Goal: Find specific page/section: Find specific page/section

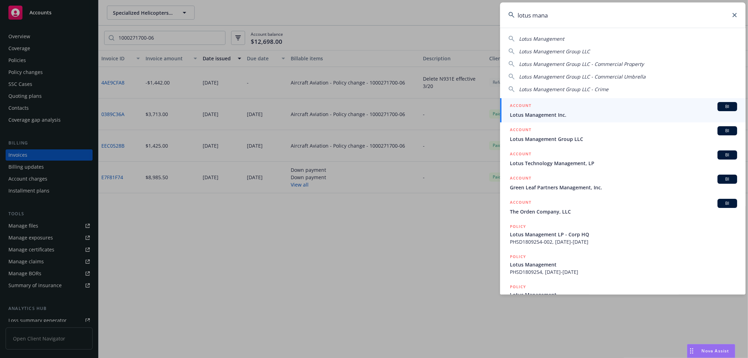
type input "lotus mana"
click at [548, 111] on span "Lotus Management Inc." at bounding box center [623, 114] width 227 height 7
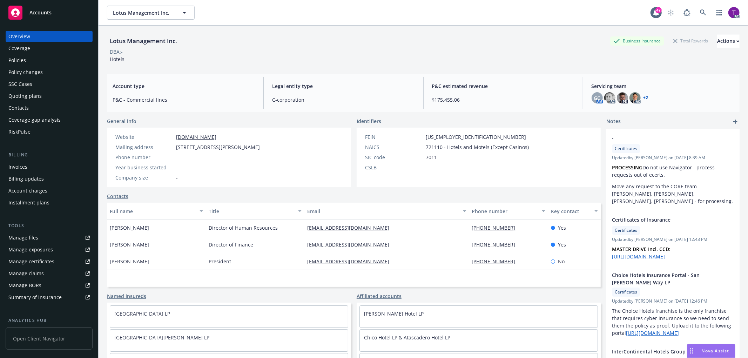
click at [38, 167] on div "Invoices" at bounding box center [48, 166] width 81 height 11
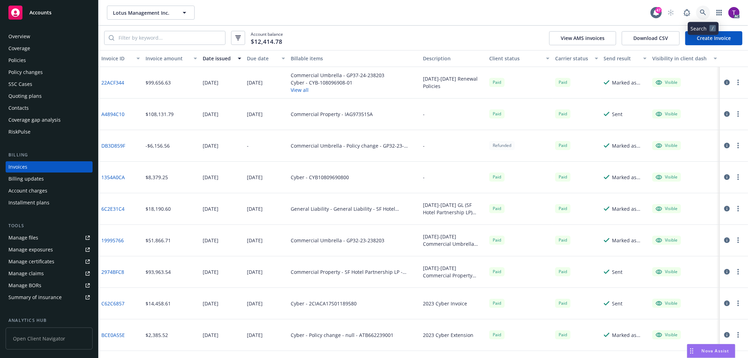
click at [702, 9] on icon at bounding box center [703, 12] width 6 height 6
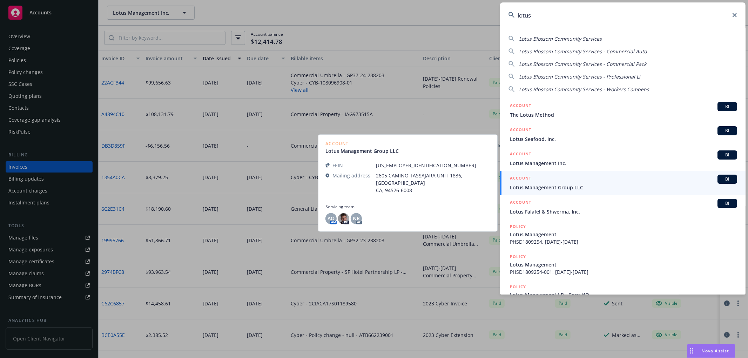
type input "lotus"
click at [605, 181] on div "ACCOUNT BI" at bounding box center [623, 179] width 227 height 9
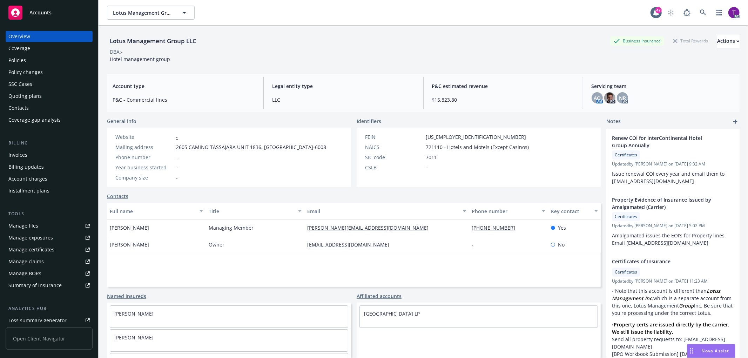
click at [46, 158] on div "Invoices" at bounding box center [48, 154] width 81 height 11
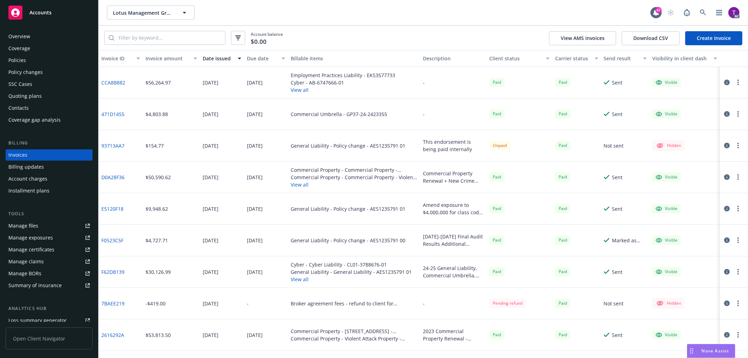
click at [496, 58] on div "Client status" at bounding box center [515, 58] width 53 height 7
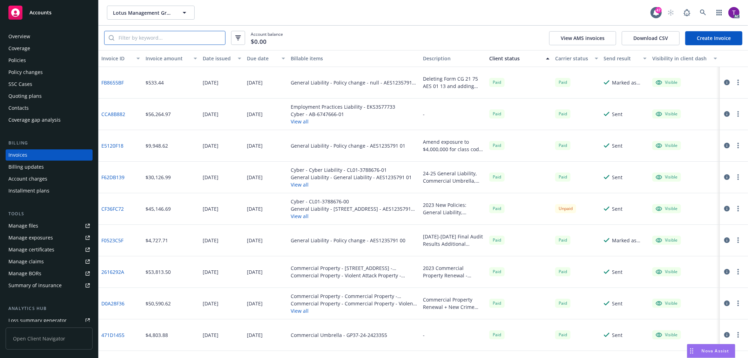
click at [183, 44] on input "search" at bounding box center [169, 37] width 111 height 13
paste input "22ACF344"
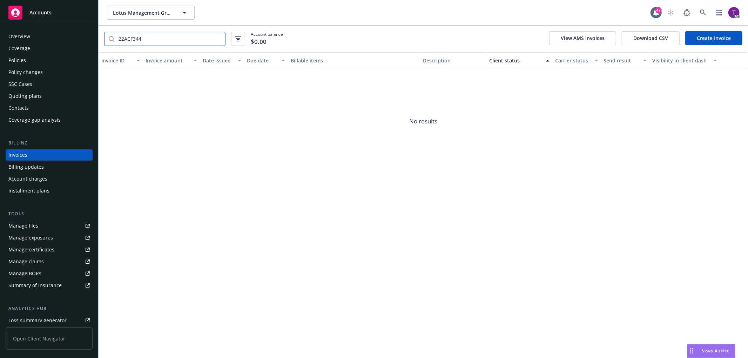
type input "22ACF344"
click at [239, 39] on icon "button" at bounding box center [238, 38] width 6 height 5
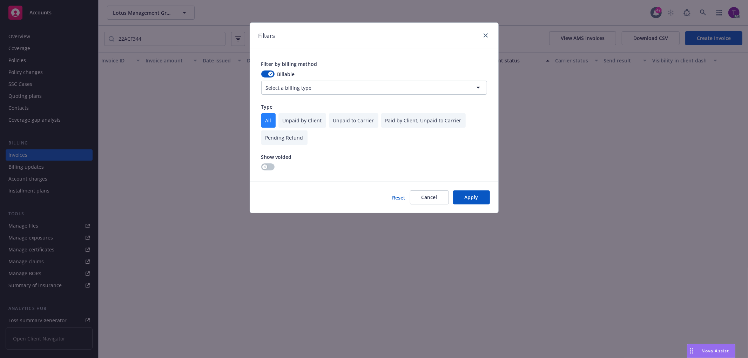
click at [264, 170] on div "Filter by billing method Billable Select a billing type Type All Unpaid by Clie…" at bounding box center [374, 115] width 248 height 133
click at [265, 168] on icon "button" at bounding box center [264, 167] width 3 height 3
click at [471, 195] on button "Apply" at bounding box center [471, 197] width 37 height 14
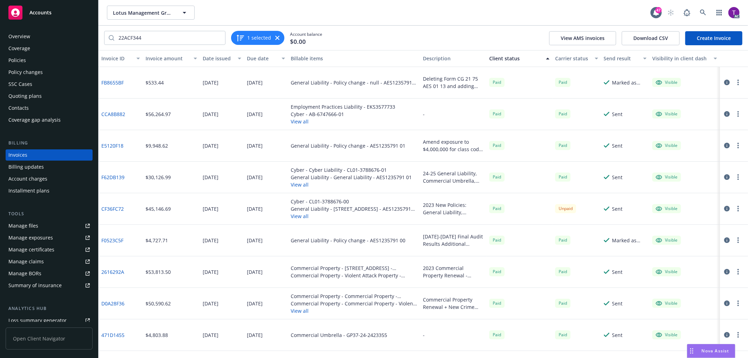
click at [373, 41] on div "22ACF344 1 selected Account balance $0.00 View AMS invoices Download CSV Create…" at bounding box center [424, 38] width 650 height 25
click at [149, 40] on input "22ACF344" at bounding box center [169, 37] width 111 height 13
drag, startPoint x: 152, startPoint y: 39, endPoint x: 96, endPoint y: 36, distance: 56.5
click at [96, 36] on div "Accounts Overview Coverage Policies Policy changes SSC Cases Quoting plans Cont…" at bounding box center [374, 179] width 748 height 358
click at [697, 12] on link at bounding box center [703, 13] width 14 height 14
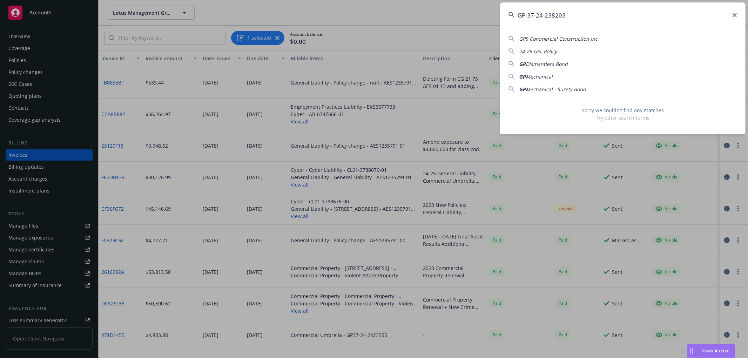
type input "GP-37-24-238203"
click at [577, 15] on input "GP-37-24-238203" at bounding box center [623, 14] width 246 height 25
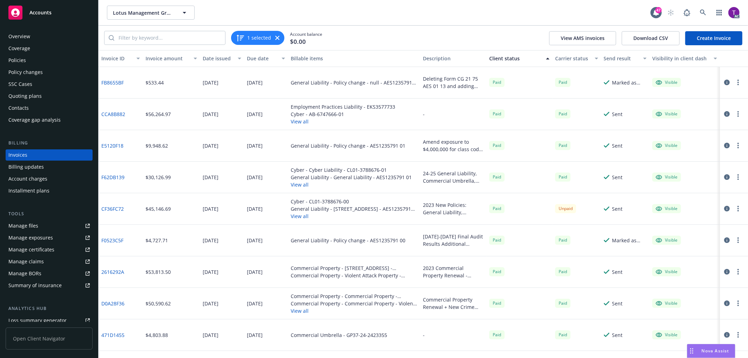
click at [39, 61] on div "Policies" at bounding box center [48, 60] width 81 height 11
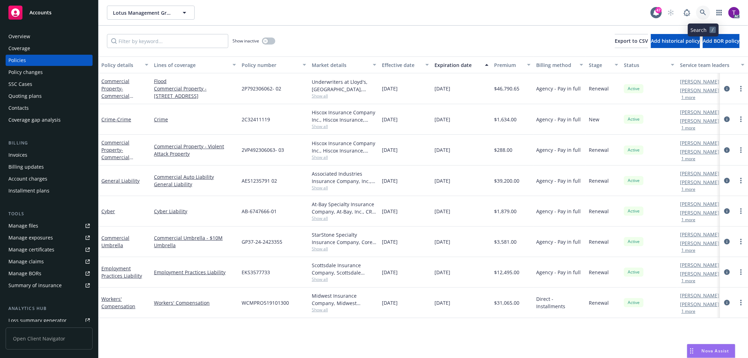
click at [702, 13] on icon at bounding box center [703, 12] width 6 height 6
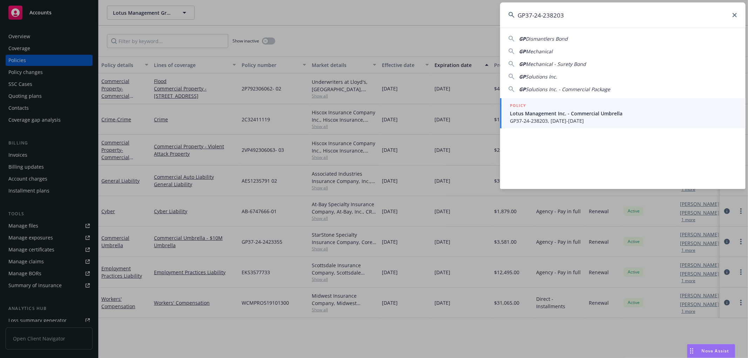
type input "GP37-24-238203"
click at [578, 121] on span "GP37-24-238203, [DATE]-[DATE]" at bounding box center [623, 120] width 227 height 7
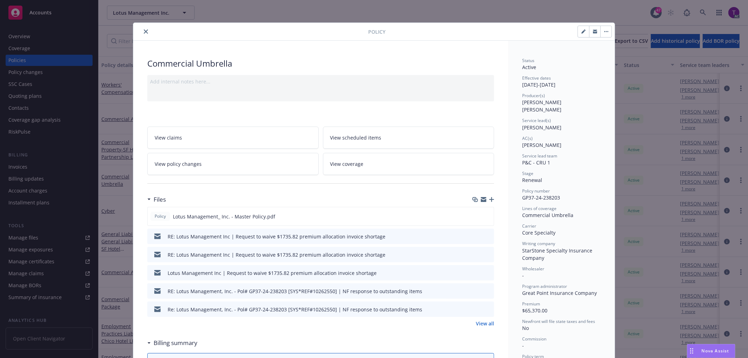
click at [144, 31] on icon "close" at bounding box center [146, 31] width 4 height 4
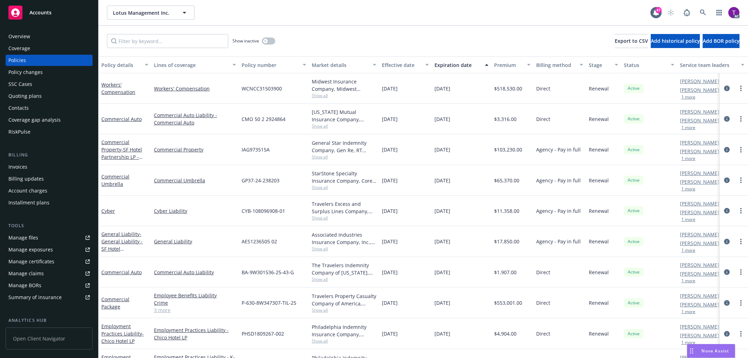
click at [27, 162] on div "Invoices" at bounding box center [48, 166] width 81 height 11
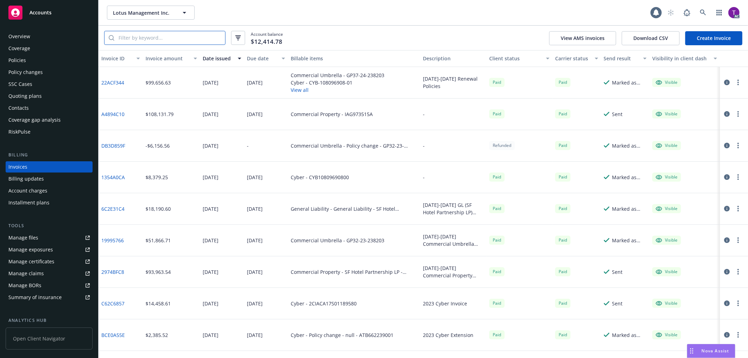
click at [179, 44] on input "search" at bounding box center [169, 37] width 111 height 13
paste input "GP37-24-238203"
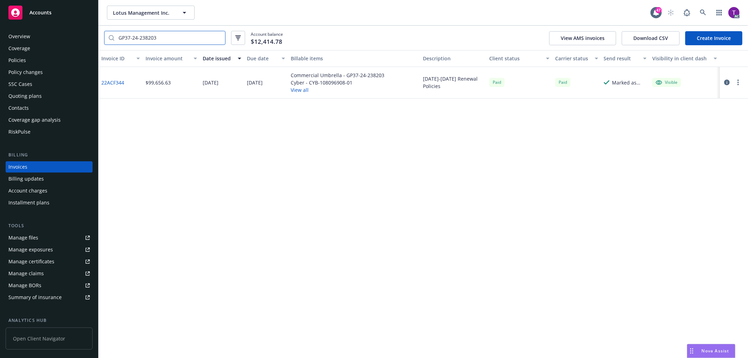
type input "GP37-24-238203"
click at [113, 83] on link "22ACF344" at bounding box center [112, 82] width 23 height 7
click at [218, 37] on input "GP37-24-238203" at bounding box center [169, 37] width 111 height 13
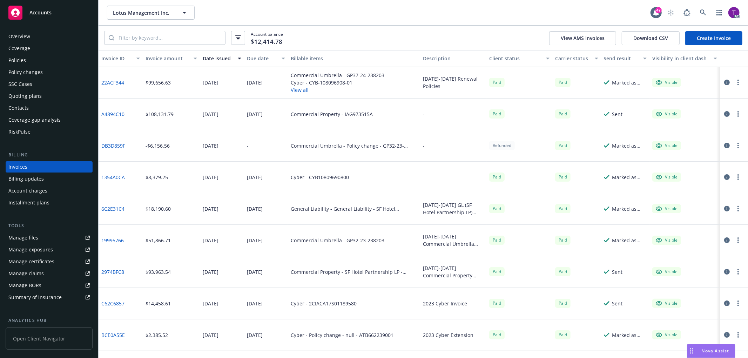
click at [724, 80] on icon "button" at bounding box center [727, 83] width 6 height 6
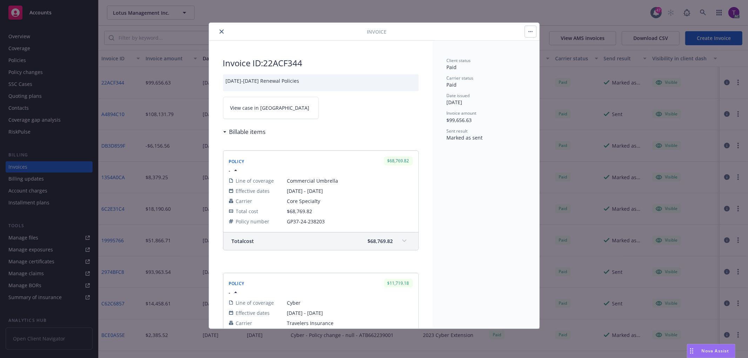
click at [266, 107] on span "View case in [GEOGRAPHIC_DATA]" at bounding box center [269, 107] width 79 height 7
click at [223, 29] on button "close" at bounding box center [222, 31] width 8 height 8
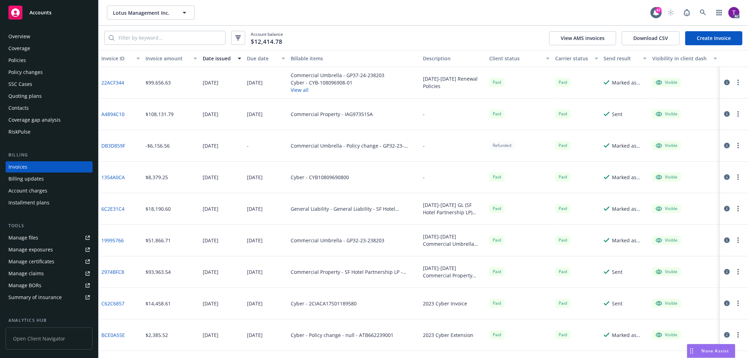
click at [110, 81] on link "22ACF344" at bounding box center [112, 82] width 23 height 7
click at [724, 80] on icon "button" at bounding box center [727, 83] width 6 height 6
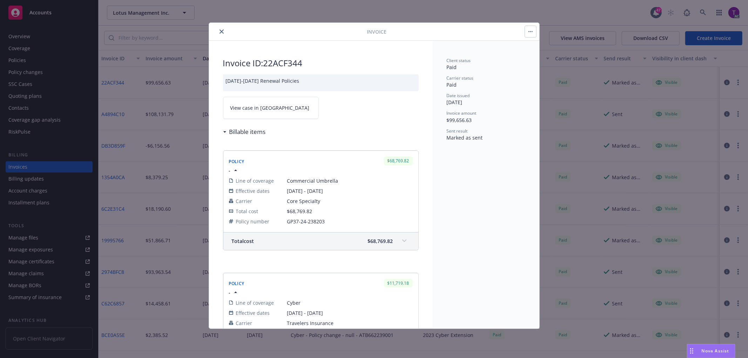
click at [236, 112] on link "View case in [GEOGRAPHIC_DATA]" at bounding box center [271, 108] width 96 height 22
click at [284, 63] on h2 "Invoice ID: 22ACF344" at bounding box center [321, 63] width 196 height 11
drag, startPoint x: 310, startPoint y: 63, endPoint x: 266, endPoint y: 59, distance: 44.4
click at [266, 59] on h2 "Invoice ID: 22ACF344" at bounding box center [321, 63] width 196 height 11
copy h2 "22ACF344"
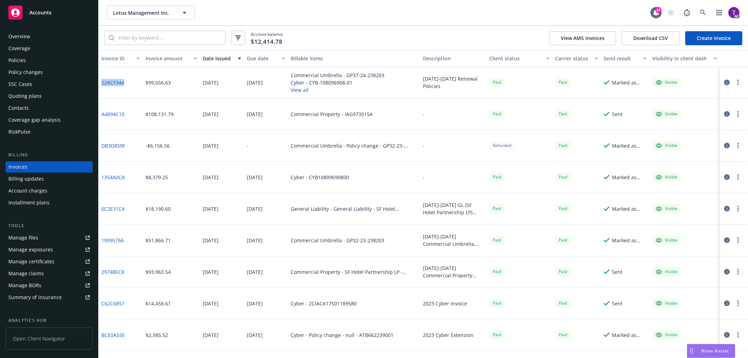
drag, startPoint x: 131, startPoint y: 82, endPoint x: 102, endPoint y: 83, distance: 29.1
click at [102, 83] on div "22ACF344" at bounding box center [121, 83] width 44 height 32
copy link "22ACF344"
click at [701, 15] on icon at bounding box center [703, 12] width 6 height 6
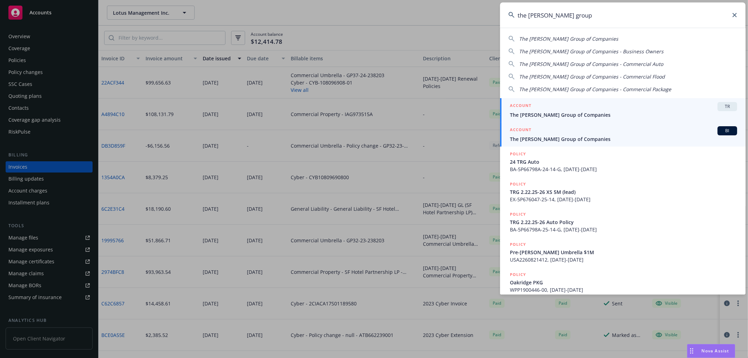
type input "the [PERSON_NAME] group"
click at [541, 137] on span "The [PERSON_NAME] Group of Companies" at bounding box center [623, 138] width 227 height 7
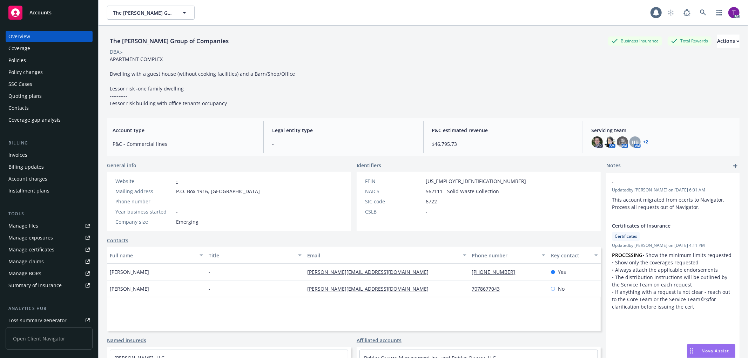
click at [19, 153] on div "Invoices" at bounding box center [17, 154] width 19 height 11
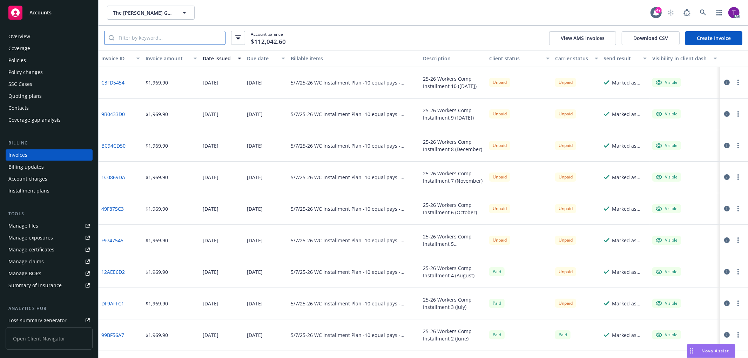
click at [160, 36] on input "search" at bounding box center [169, 37] width 111 height 13
paste input "BA-5P66798A-25-14-G"
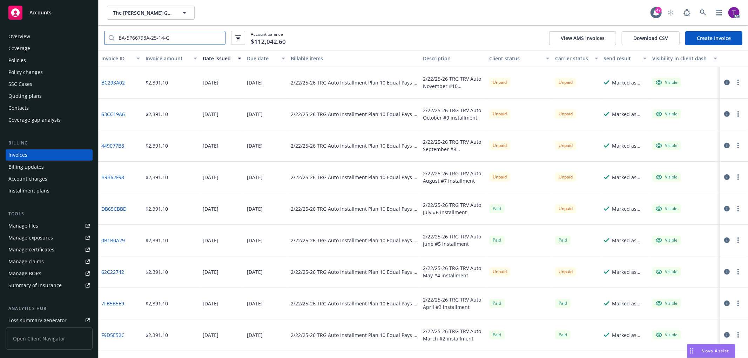
drag, startPoint x: 174, startPoint y: 40, endPoint x: 62, endPoint y: 34, distance: 111.7
click at [62, 34] on div "Accounts Overview Coverage Policies Policy changes SSC Cases Quoting plans Cont…" at bounding box center [374, 179] width 748 height 358
paste input "7FB5B5E9"
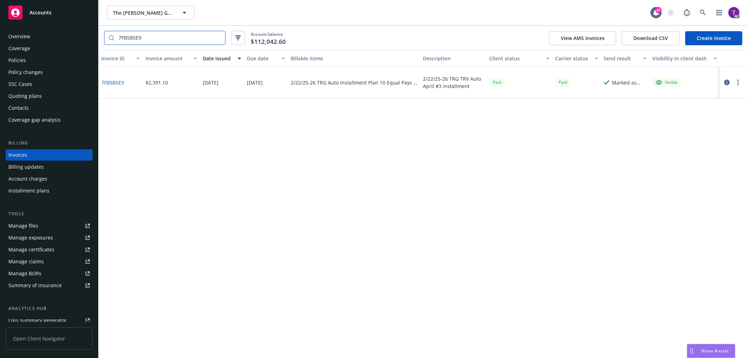
drag, startPoint x: 162, startPoint y: 38, endPoint x: 56, endPoint y: 33, distance: 106.0
click at [56, 33] on div "Accounts Overview Coverage Policies Policy changes SSC Cases Quoting plans Cont…" at bounding box center [374, 179] width 748 height 358
paste input "2B821DD"
click at [194, 38] on input "2B821DD9" at bounding box center [169, 37] width 111 height 13
type input "2B821DD9"
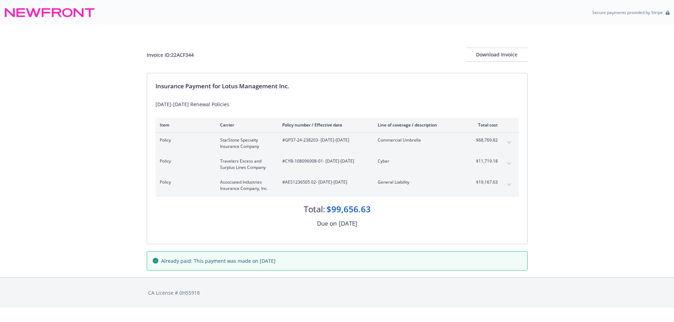
click at [508, 142] on icon "expand content" at bounding box center [509, 142] width 4 height 3
